Goal: Communication & Community: Answer question/provide support

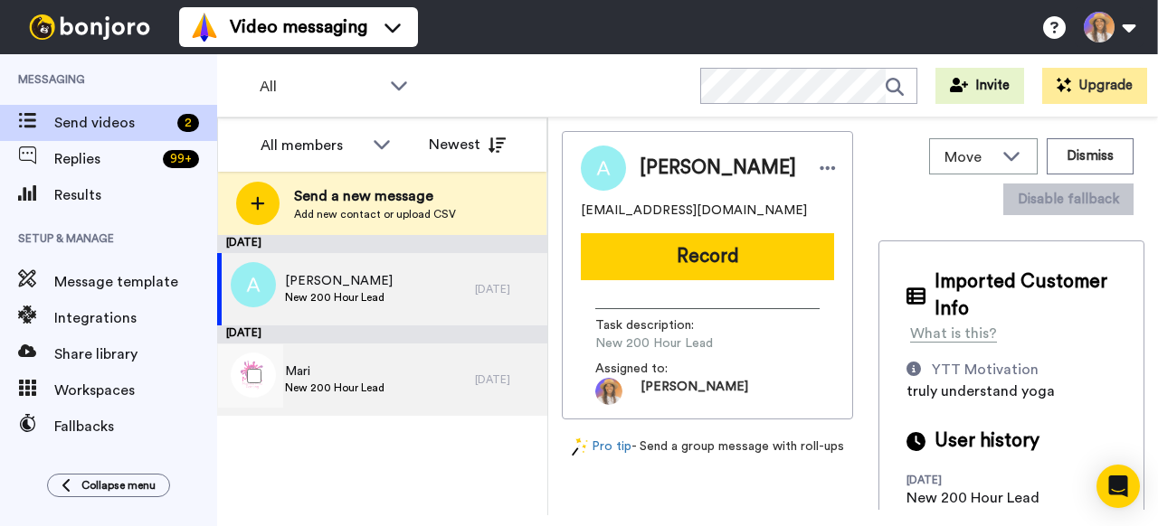
click at [385, 383] on div "Mari New 200 Hour Lead" at bounding box center [346, 380] width 258 height 72
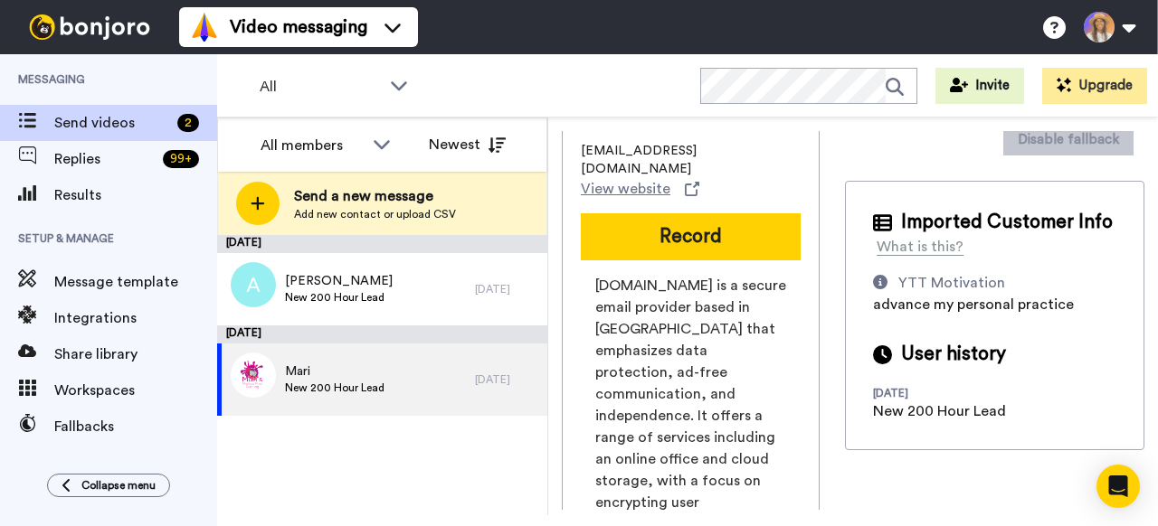
scroll to position [62, 0]
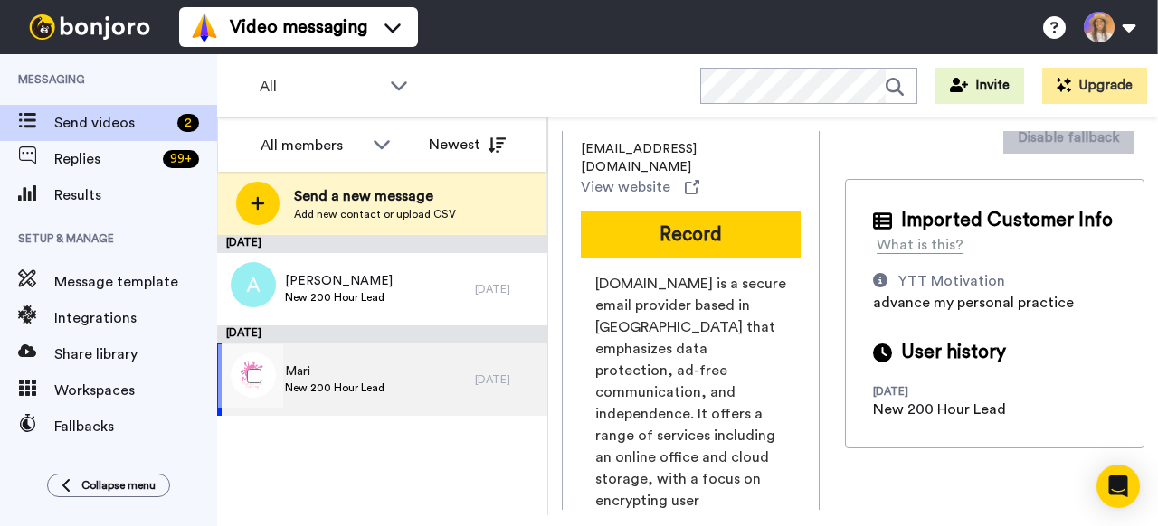
click at [309, 371] on span "Mari" at bounding box center [334, 372] width 99 height 18
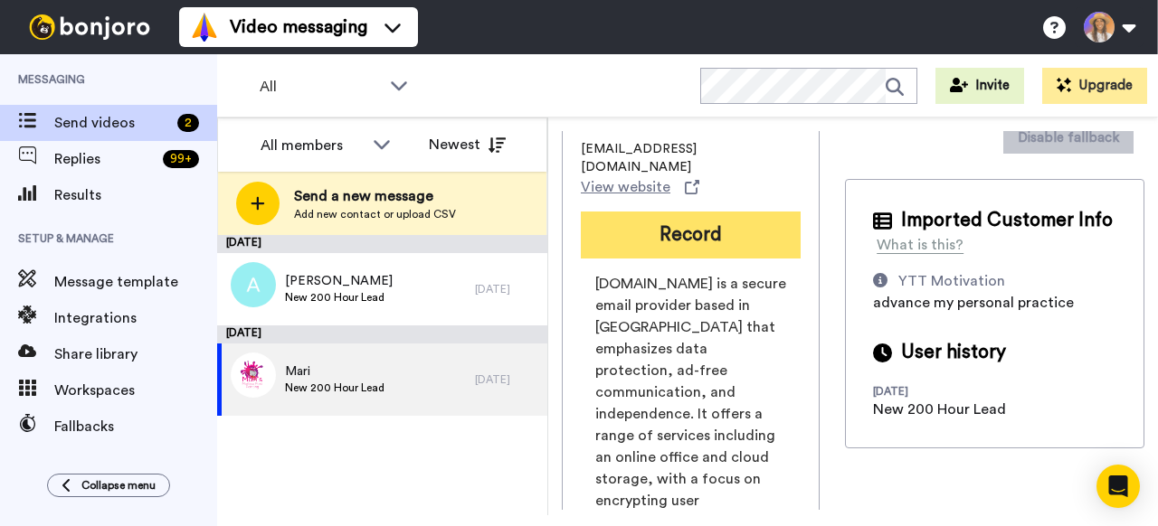
click at [667, 229] on button "Record" at bounding box center [691, 235] width 220 height 47
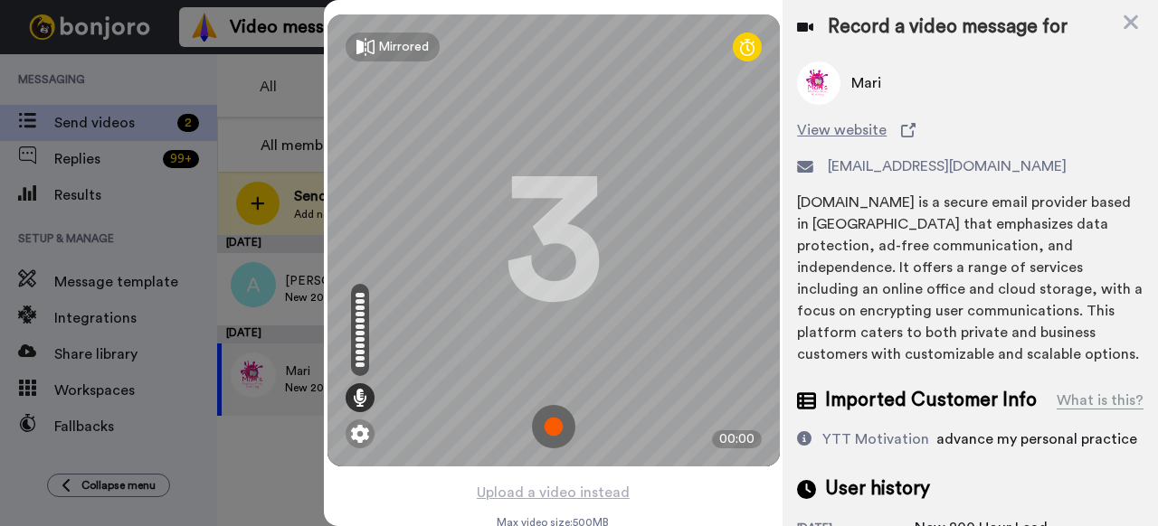
click at [562, 419] on img at bounding box center [553, 426] width 43 height 43
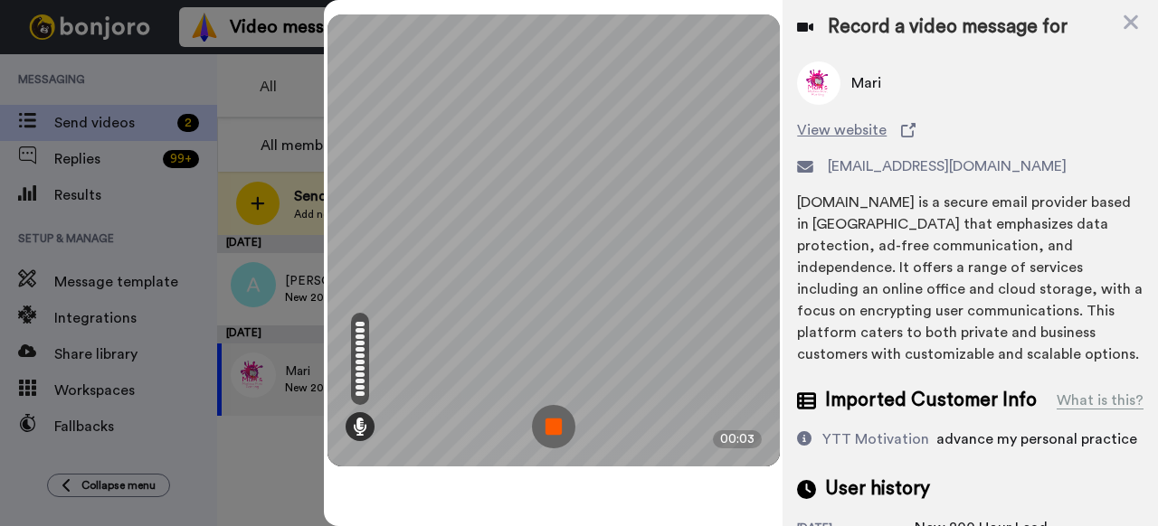
click at [564, 437] on img at bounding box center [553, 426] width 43 height 43
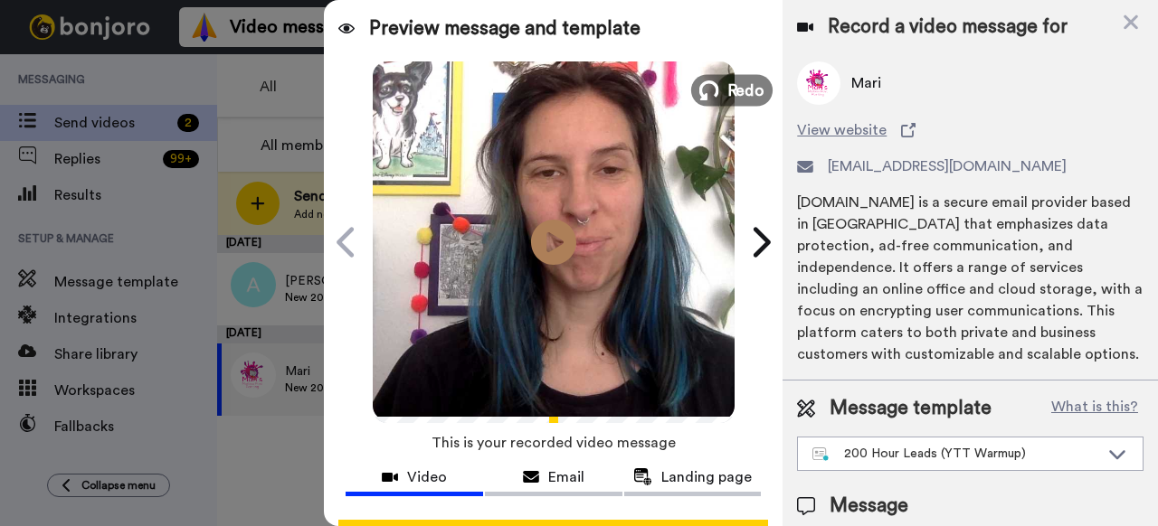
click at [739, 91] on span "Redo" at bounding box center [745, 90] width 38 height 24
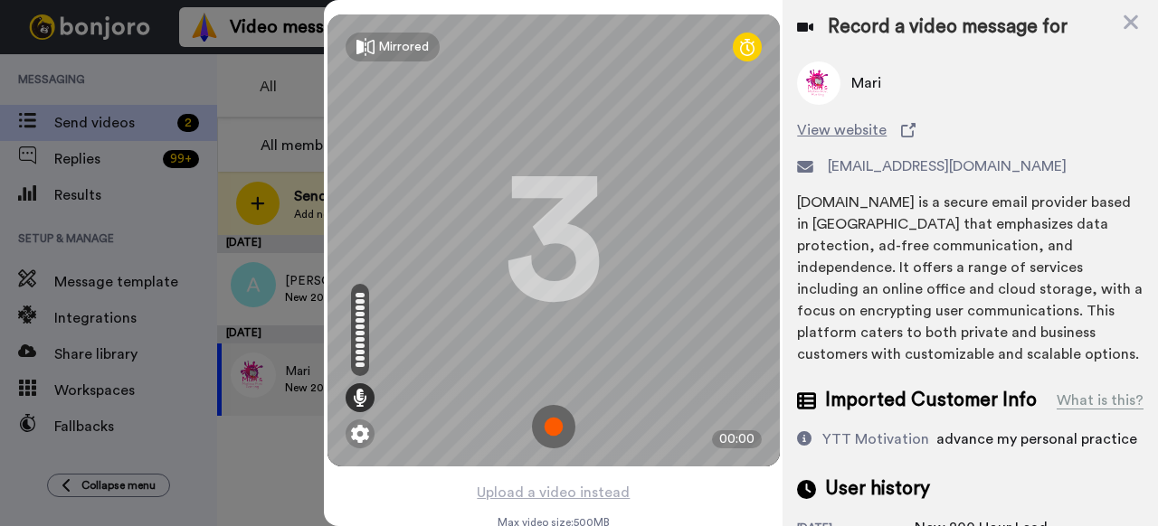
click at [546, 428] on img at bounding box center [553, 426] width 43 height 43
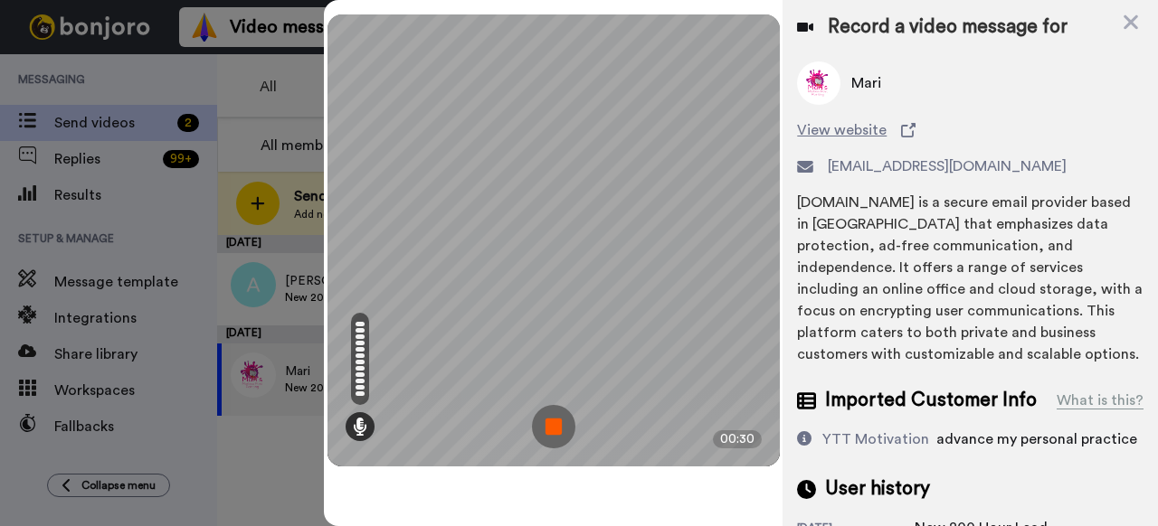
click at [572, 421] on img at bounding box center [553, 426] width 43 height 43
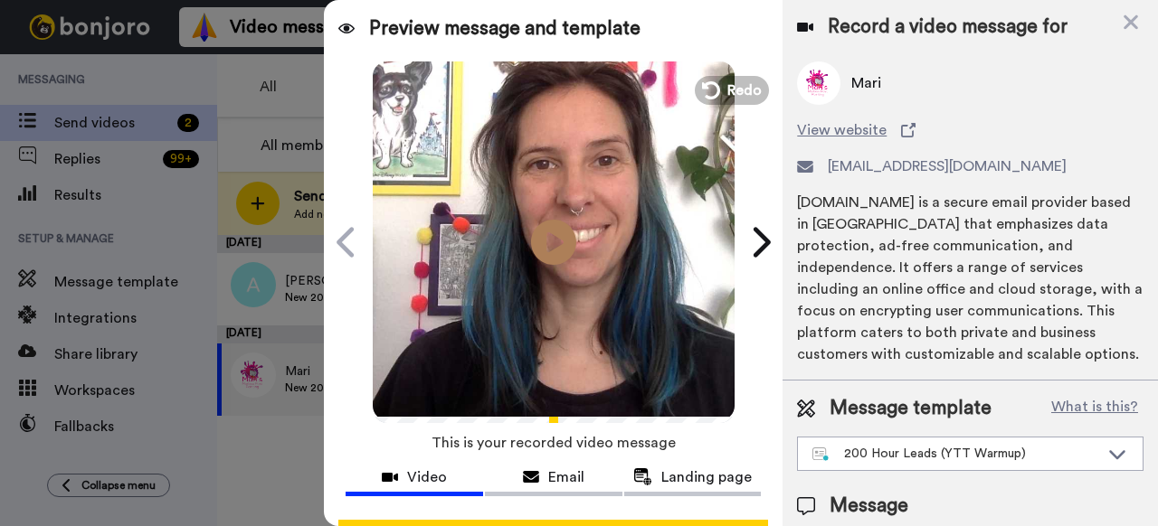
scroll to position [157, 0]
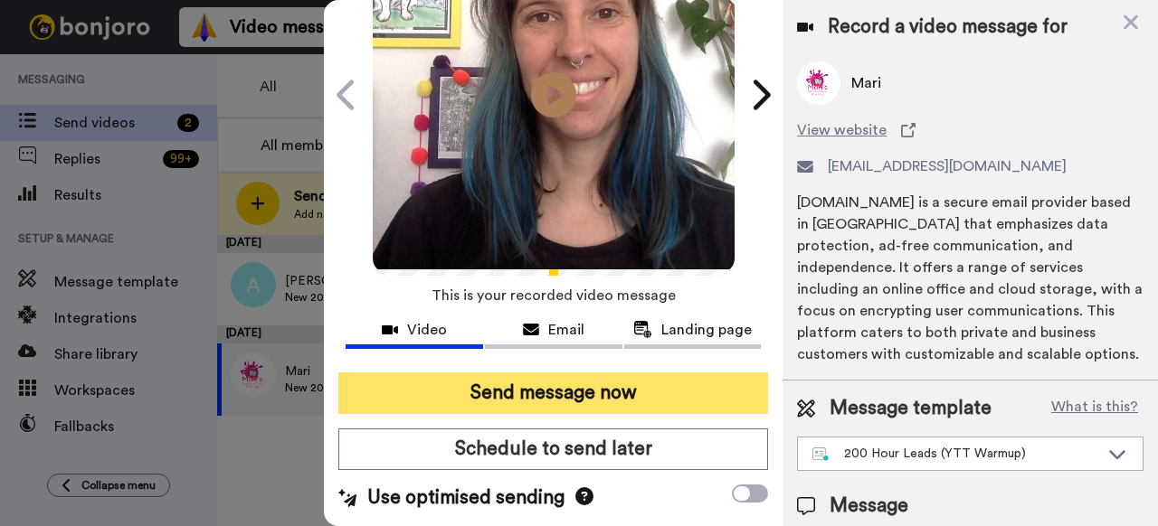
click at [541, 385] on button "Send message now" at bounding box center [553, 394] width 430 height 42
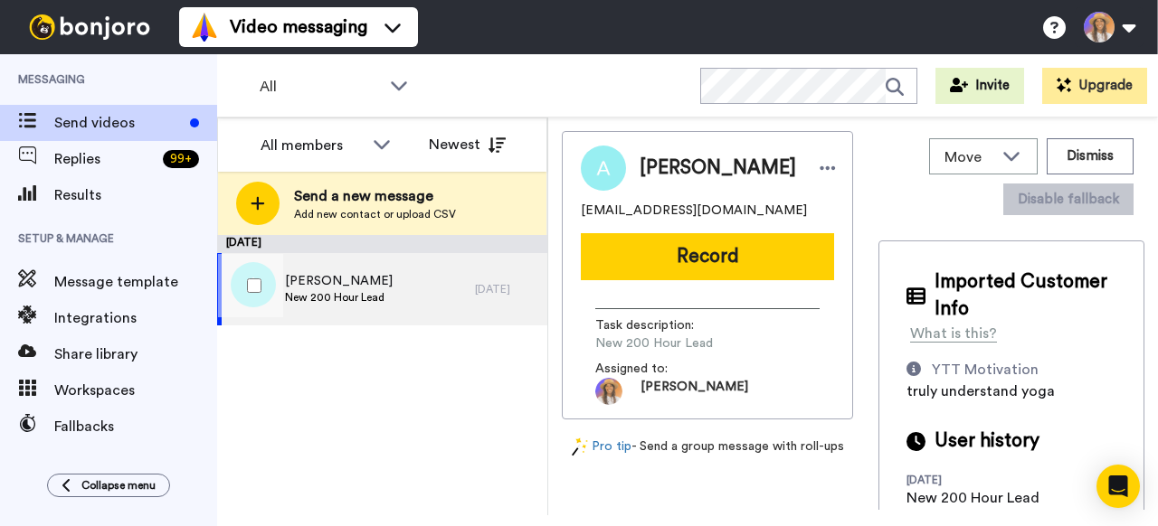
click at [356, 291] on span "New 200 Hour Lead" at bounding box center [339, 297] width 108 height 14
click at [667, 283] on div "Aimee aimeeshomeoffice@gmail.com Record Task description : New 200 Hour Lead As…" at bounding box center [707, 275] width 291 height 289
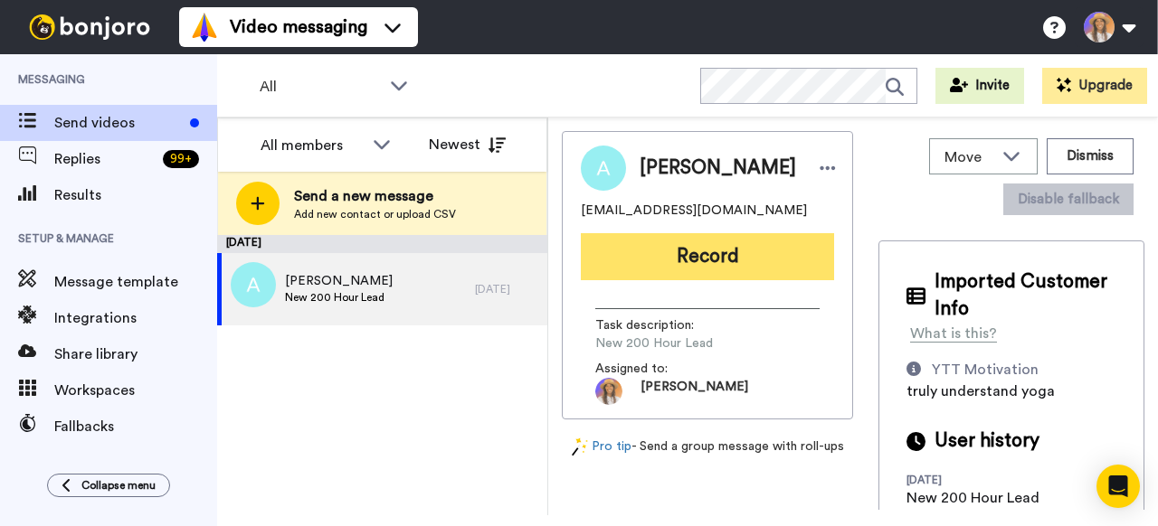
click at [670, 260] on button "Record" at bounding box center [707, 256] width 253 height 47
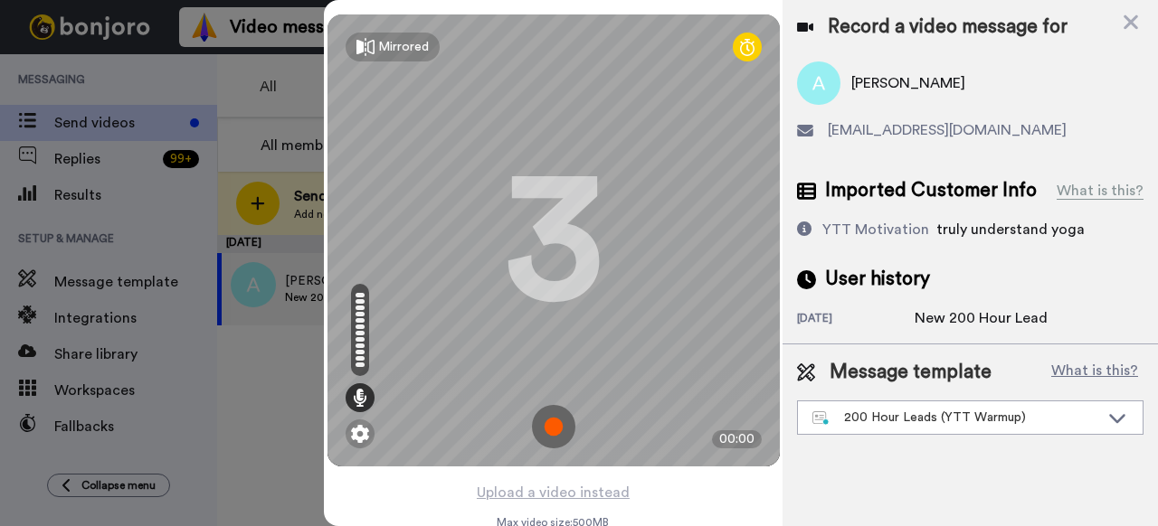
click at [555, 422] on img at bounding box center [553, 426] width 43 height 43
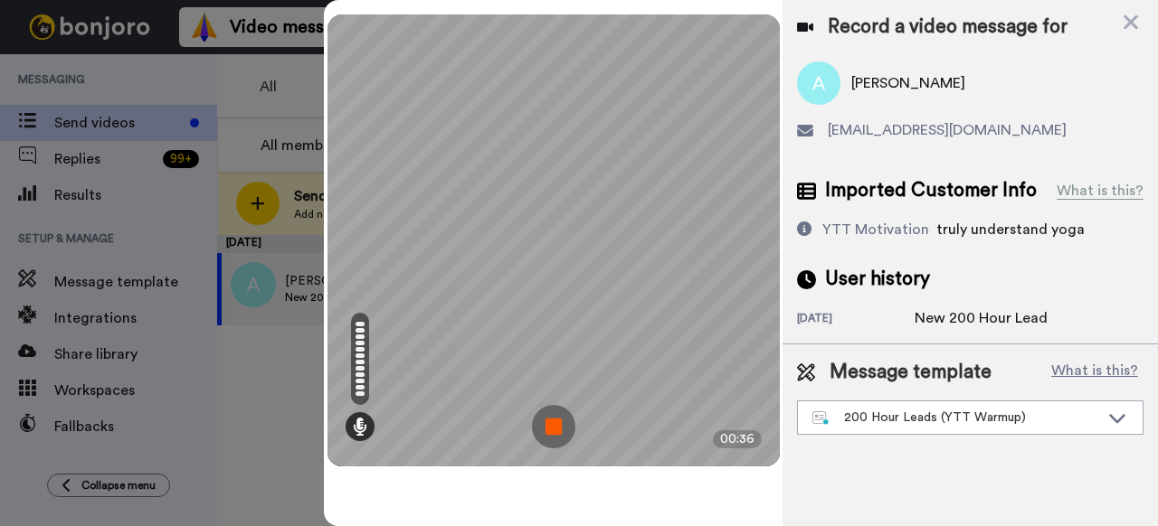
click at [549, 424] on img at bounding box center [553, 426] width 43 height 43
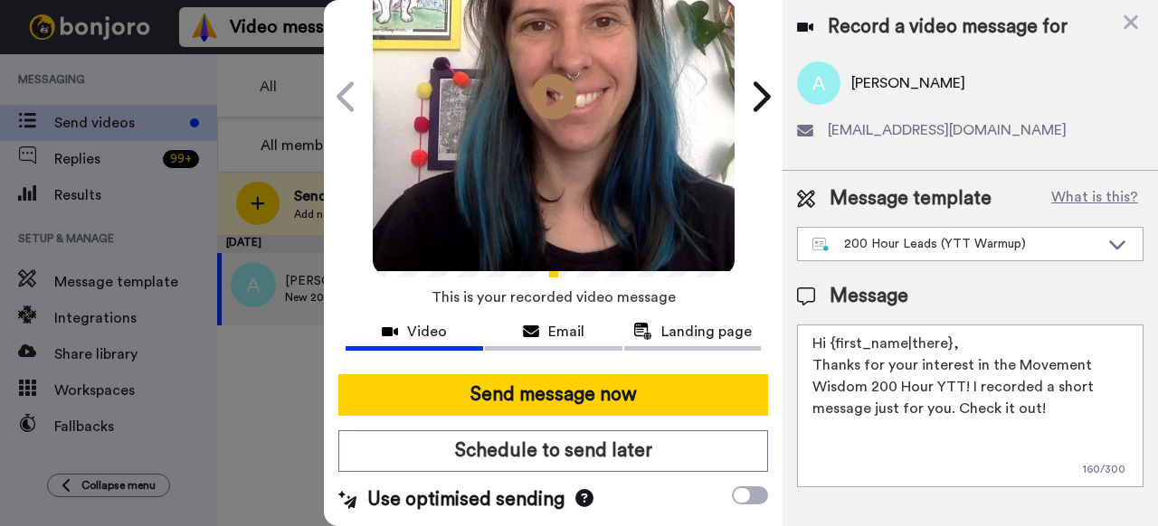
scroll to position [157, 0]
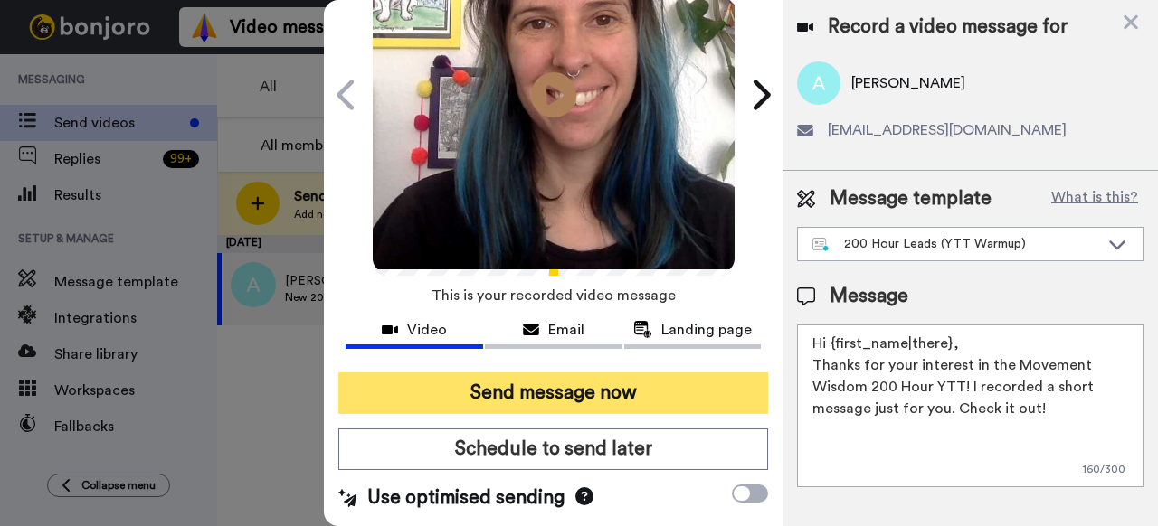
click at [552, 388] on button "Send message now" at bounding box center [553, 394] width 430 height 42
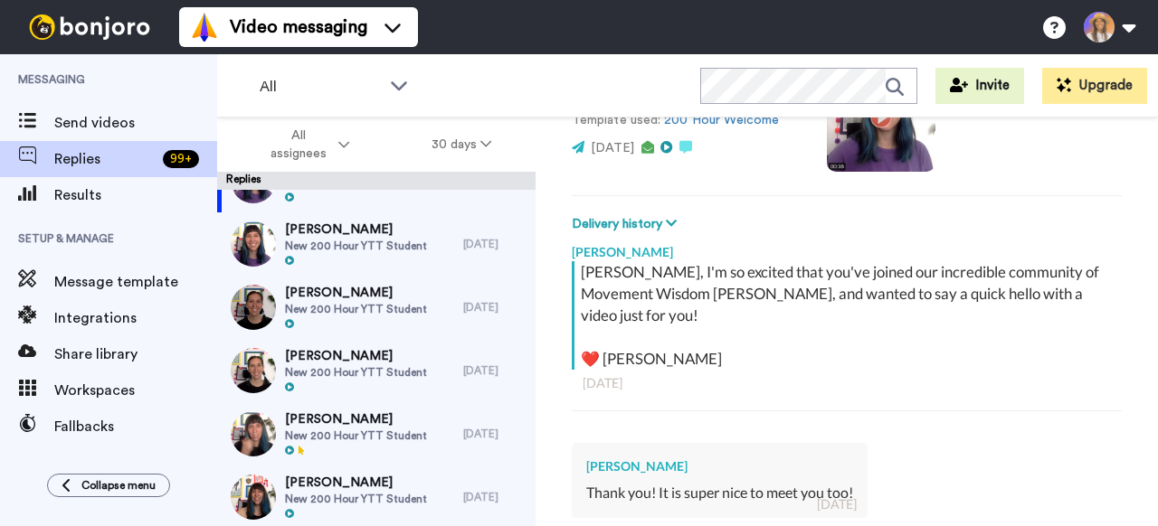
scroll to position [43, 0]
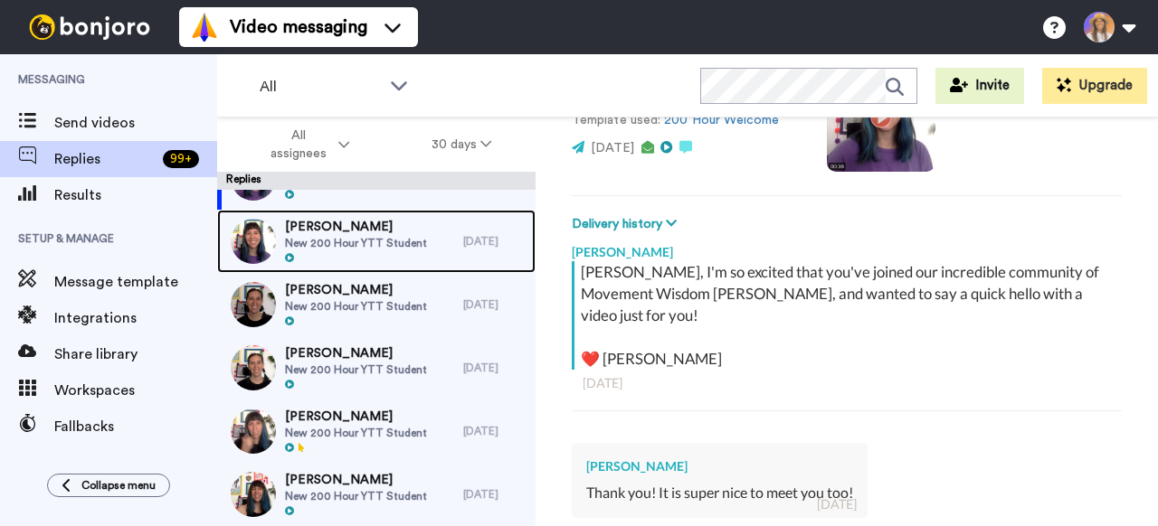
click at [423, 232] on div "Dianne Branch New 200 Hour YTT Student" at bounding box center [340, 241] width 246 height 63
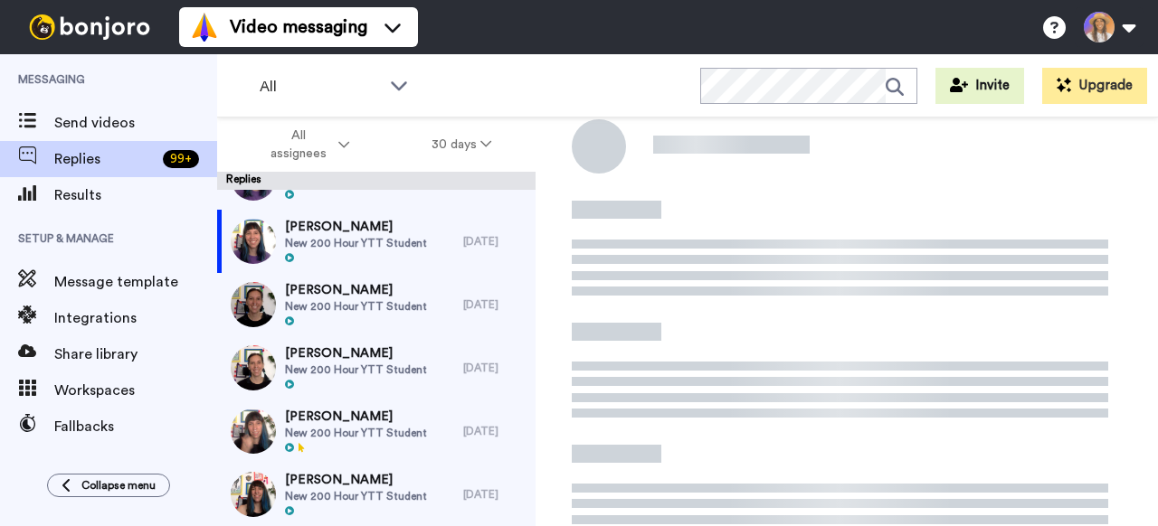
type textarea "x"
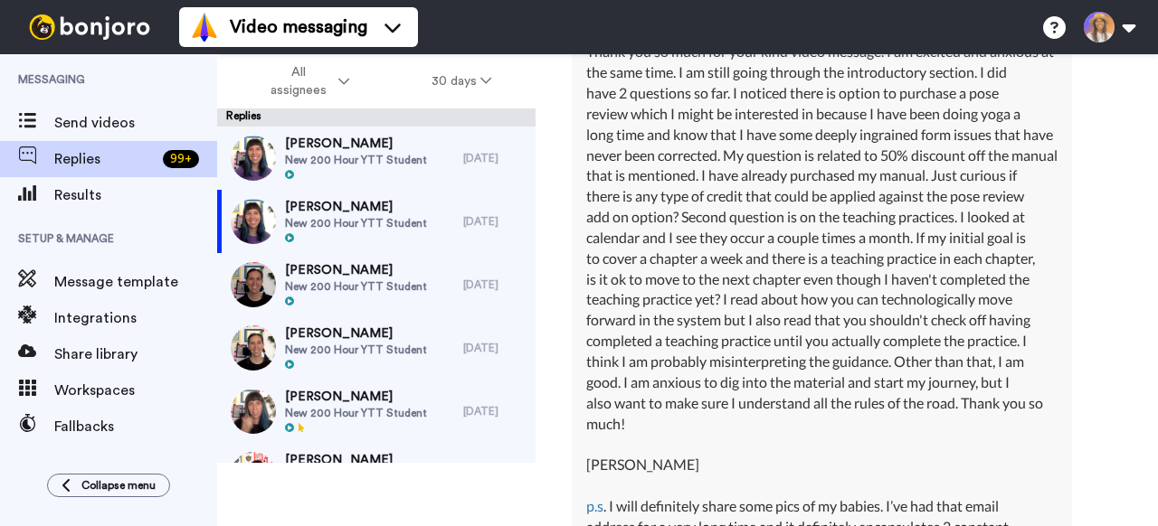
scroll to position [578, 0]
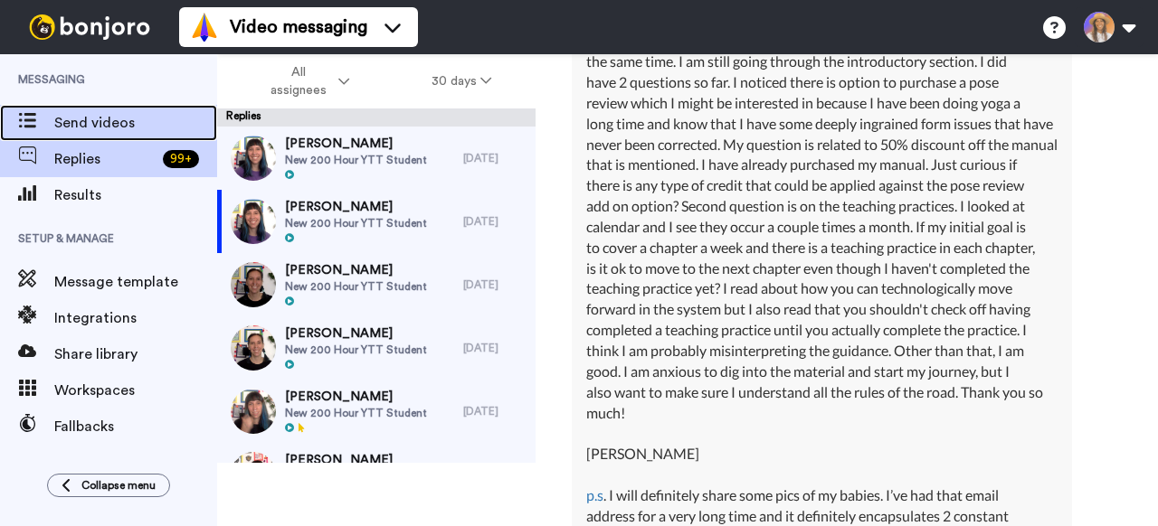
click at [76, 134] on div "Send videos" at bounding box center [108, 123] width 217 height 36
